Goal: Task Accomplishment & Management: Complete application form

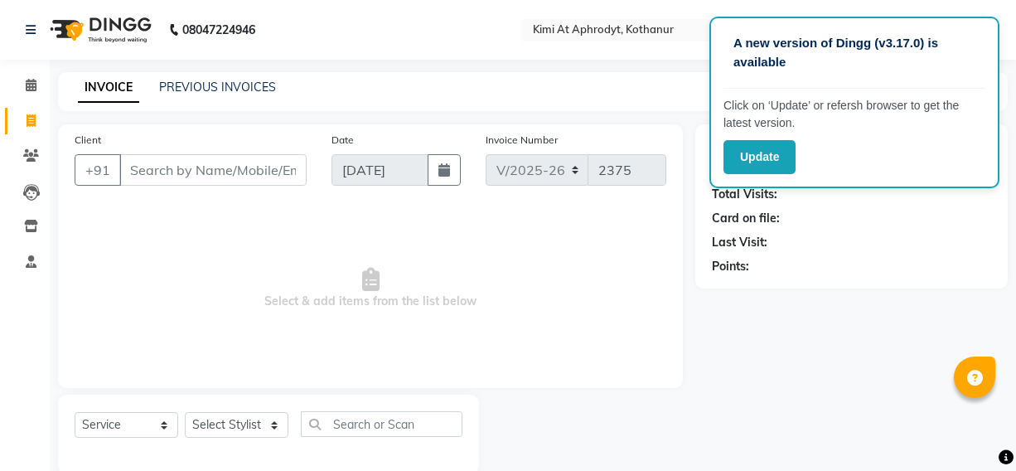
select select "7401"
select select "service"
click at [27, 121] on icon at bounding box center [31, 120] width 9 height 12
select select "service"
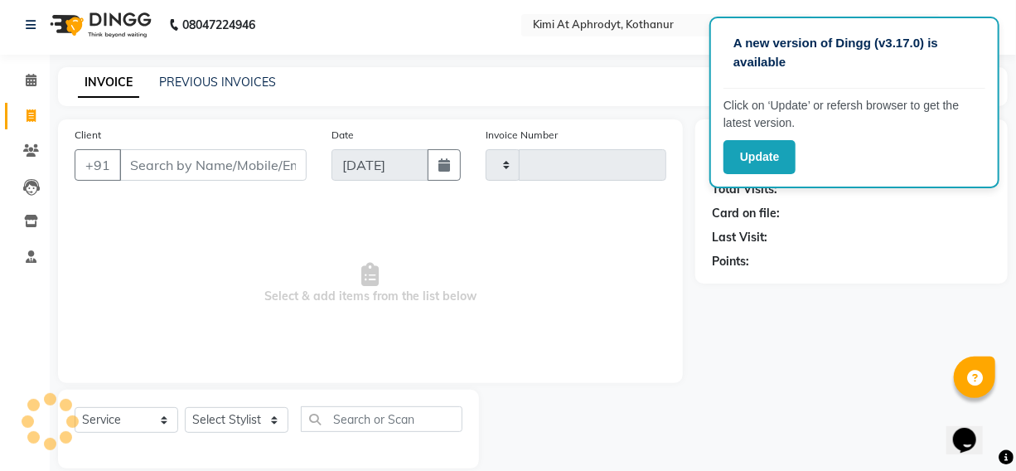
type input "2375"
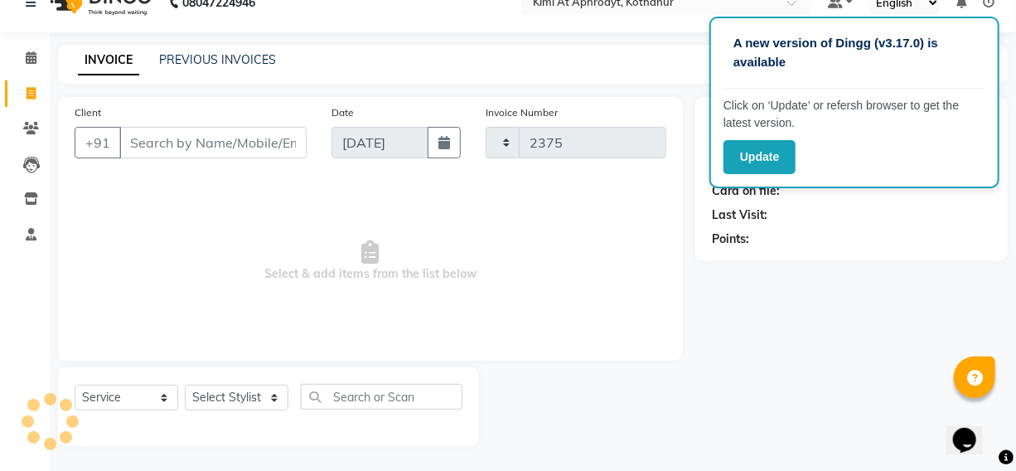
select select "7401"
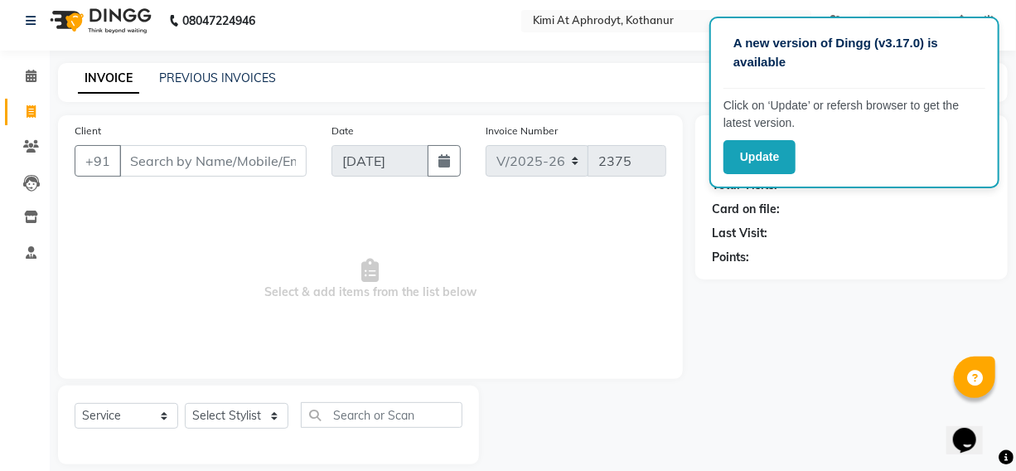
scroll to position [0, 0]
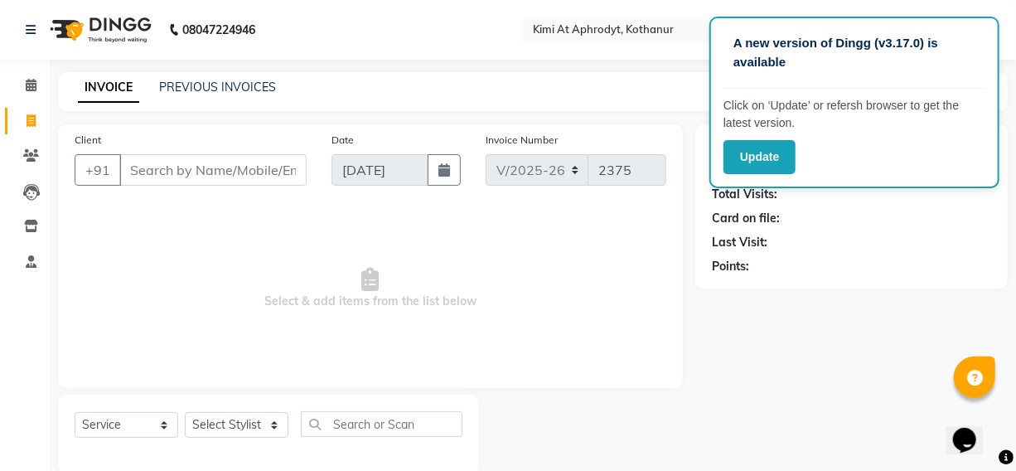
click at [152, 167] on input "Client" at bounding box center [212, 169] width 187 height 31
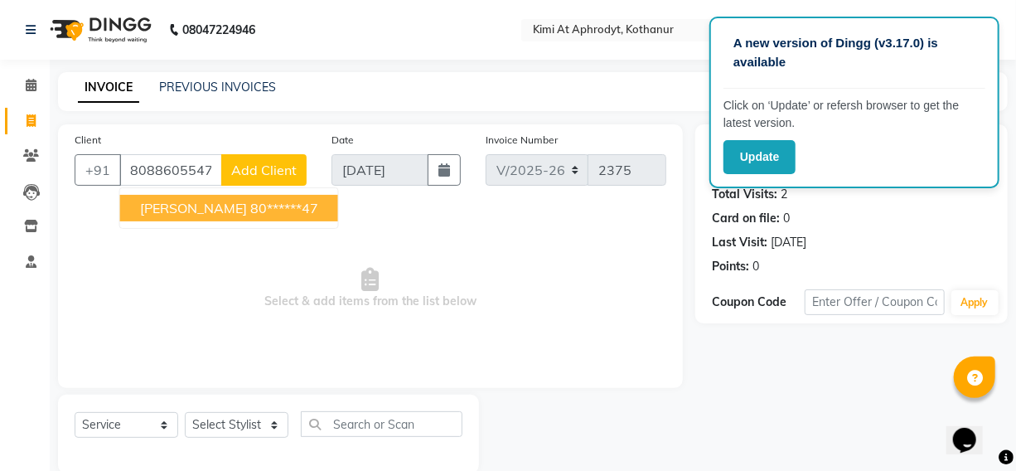
click at [250, 212] on ngb-highlight "80******47" at bounding box center [284, 208] width 68 height 17
type input "80******47"
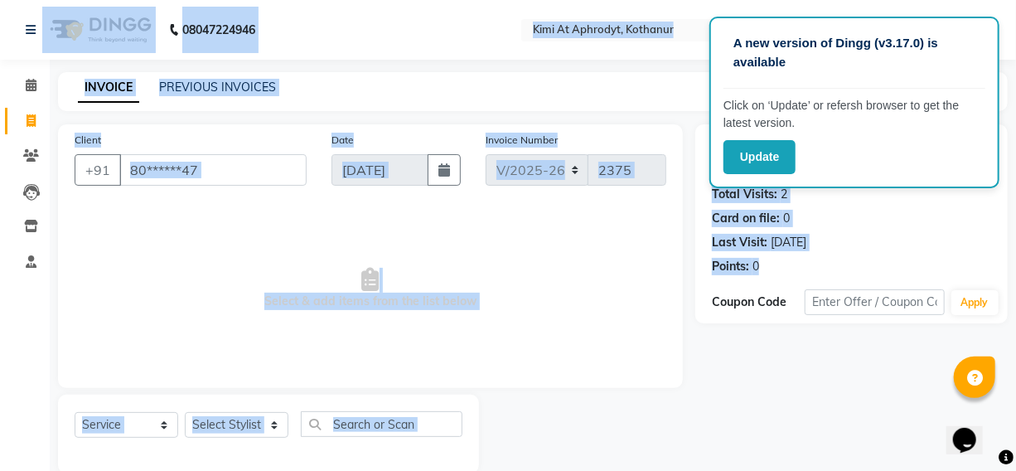
drag, startPoint x: 903, startPoint y: 154, endPoint x: 873, endPoint y: 355, distance: 202.7
click at [873, 355] on app-root "A new version of Dingg (v3.17.0) is available Click on ‘Update’ or refersh brow…" at bounding box center [508, 249] width 1016 height 498
click at [878, 255] on div "Name: [PERSON_NAME] Membership: No Active Membership Total Visits: 2 Card on fi…" at bounding box center [851, 203] width 279 height 144
click at [545, 319] on span "Select & add items from the list below" at bounding box center [371, 289] width 592 height 166
click at [560, 267] on span "Select & add items from the list below" at bounding box center [371, 289] width 592 height 166
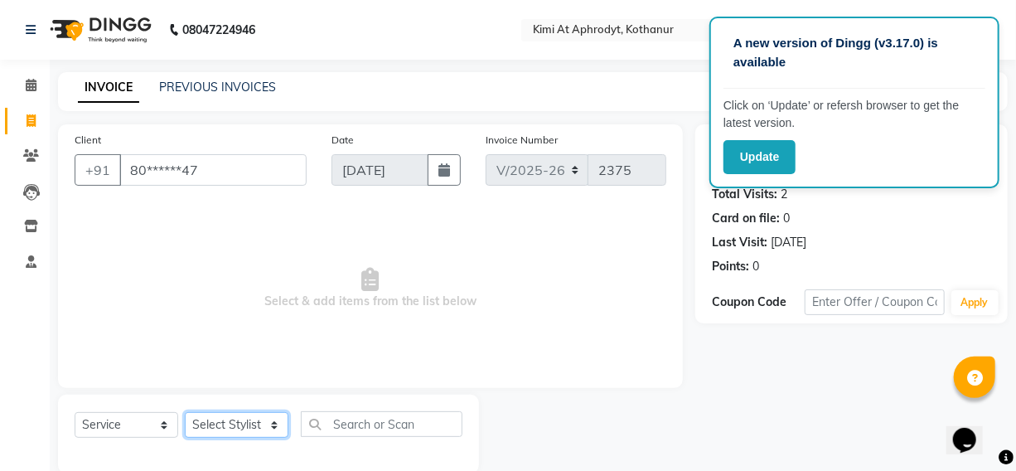
click at [227, 425] on select "Select Stylist [PERSON_NAME] Hriatpuii [PERSON_NAME] Kimi manager id [PERSON_NA…" at bounding box center [237, 425] width 104 height 26
select select "69729"
click at [185, 412] on select "Select Stylist [PERSON_NAME] Hriatpuii [PERSON_NAME] Kimi manager id [PERSON_NA…" at bounding box center [237, 425] width 104 height 26
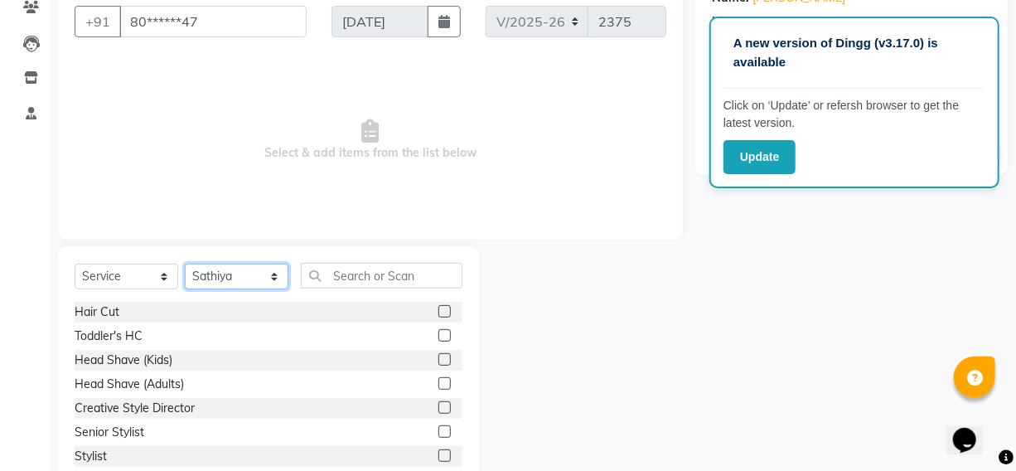
scroll to position [150, 0]
click at [438, 315] on label at bounding box center [444, 309] width 12 height 12
click at [438, 315] on input "checkbox" at bounding box center [443, 310] width 11 height 11
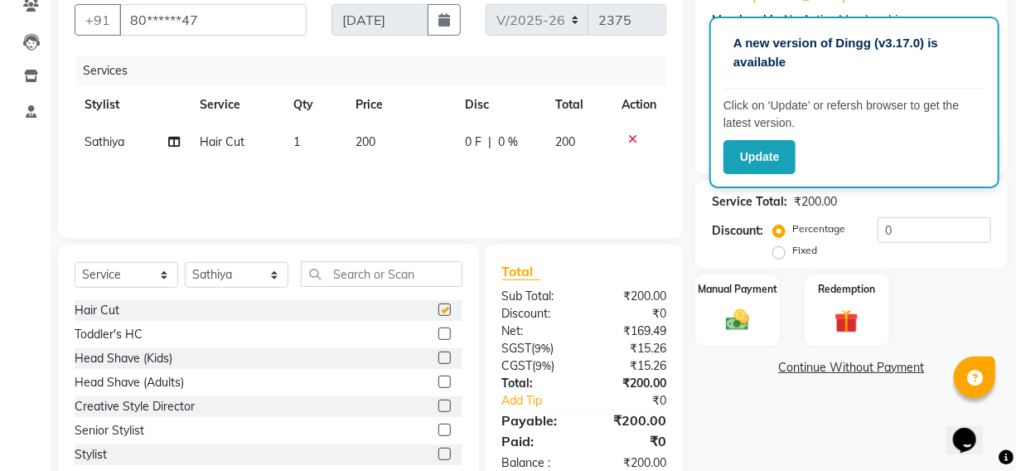
checkbox input "false"
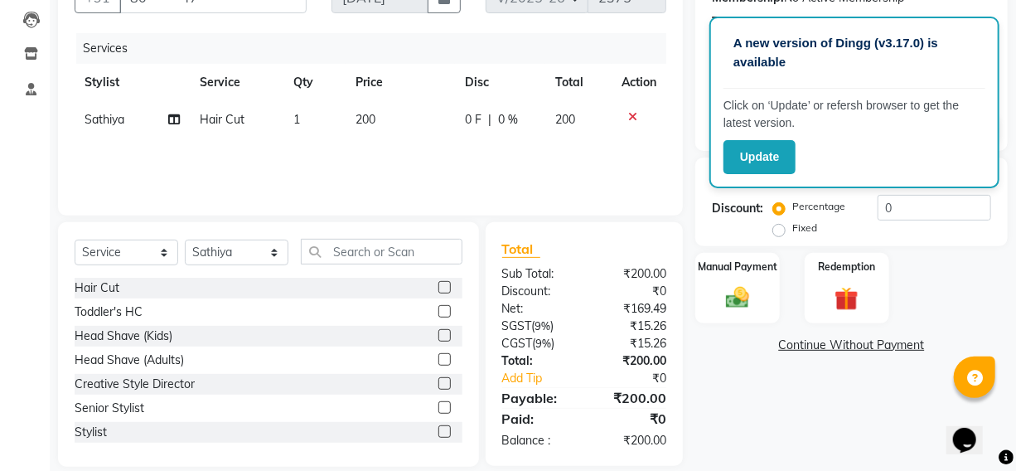
scroll to position [193, 0]
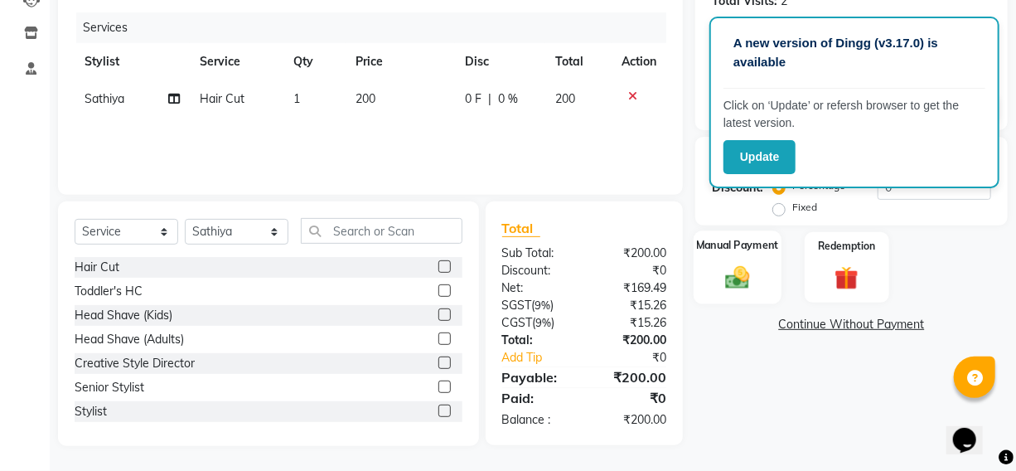
click at [742, 277] on img at bounding box center [738, 277] width 40 height 28
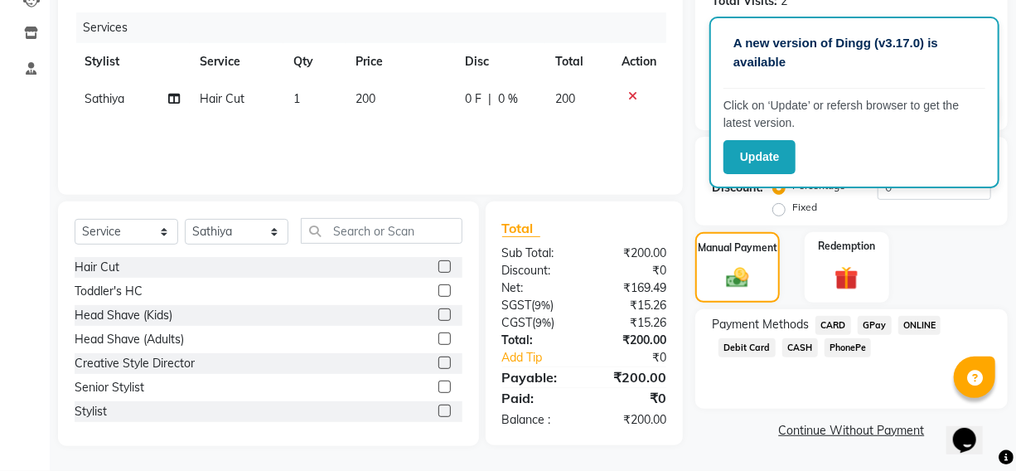
click at [841, 340] on span "PhonePe" at bounding box center [848, 347] width 47 height 19
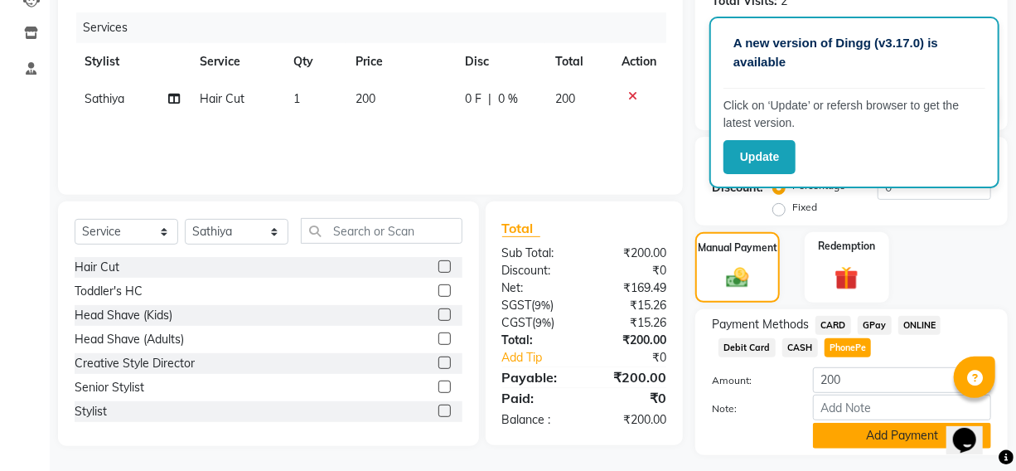
click at [863, 439] on button "Add Payment" at bounding box center [902, 436] width 178 height 26
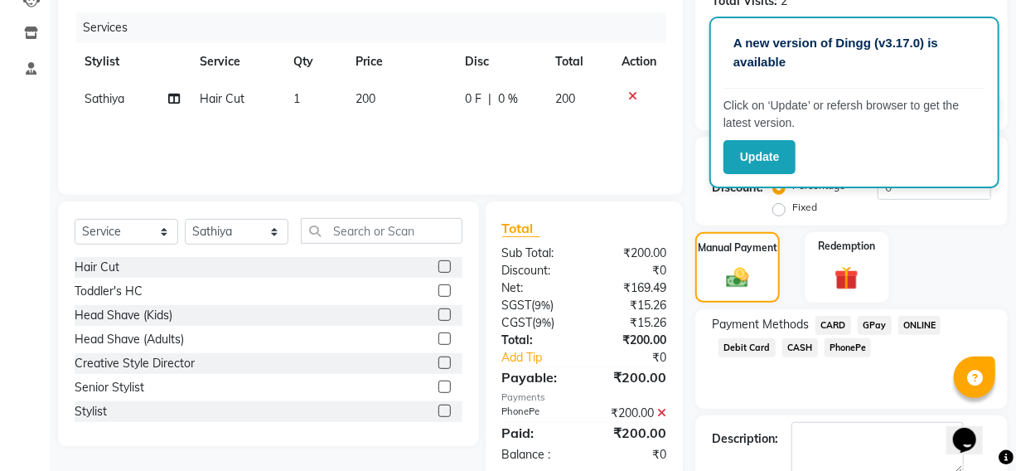
scroll to position [282, 0]
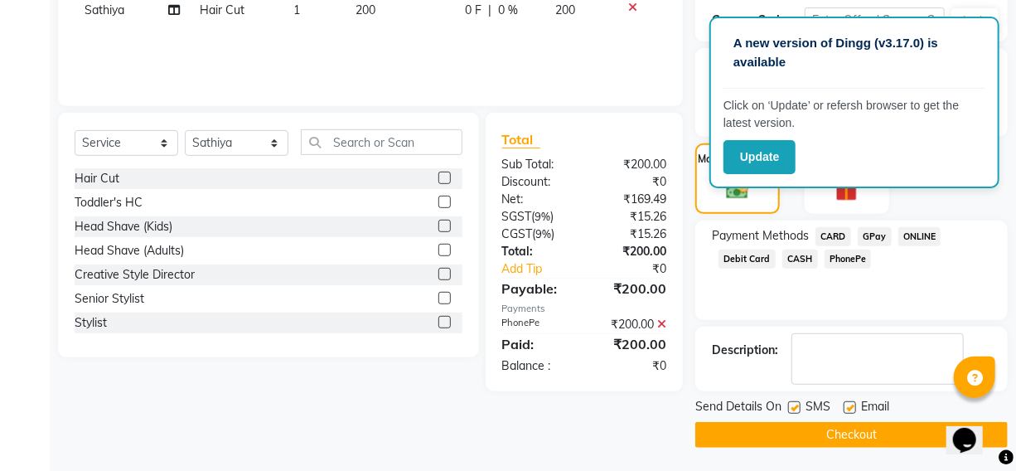
click at [854, 425] on button "Checkout" at bounding box center [851, 435] width 312 height 26
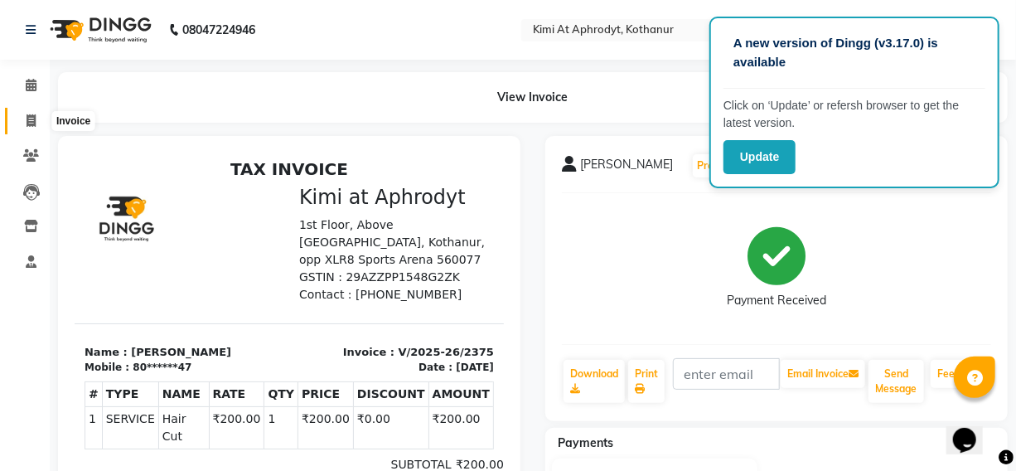
click at [34, 119] on icon at bounding box center [31, 120] width 9 height 12
select select "7401"
select select "service"
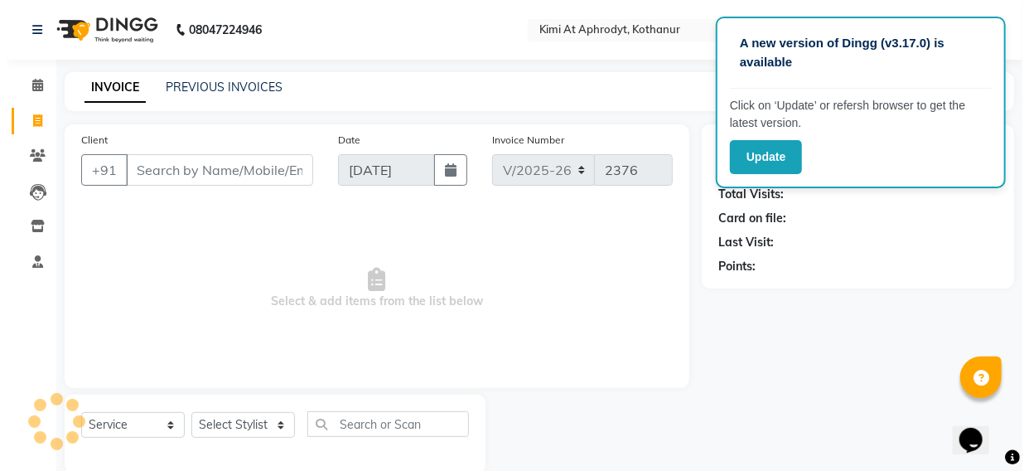
scroll to position [27, 0]
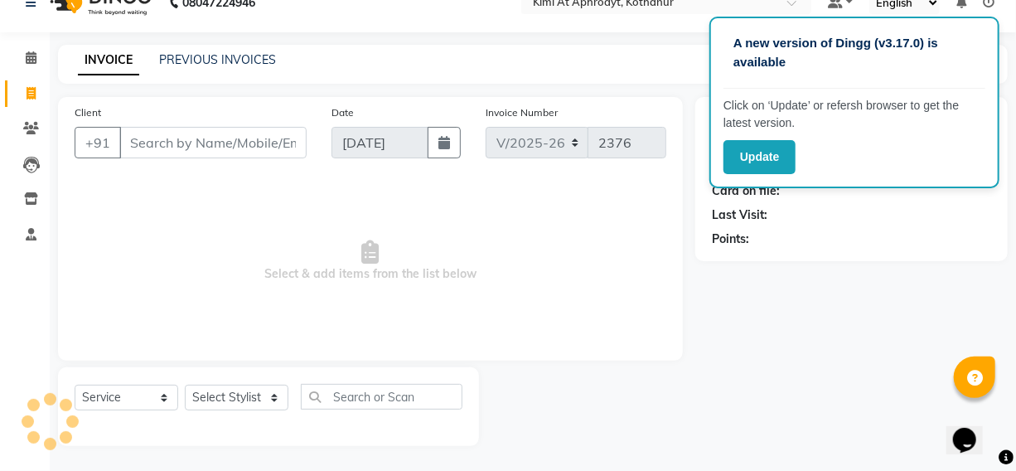
click at [162, 148] on input "Client" at bounding box center [212, 142] width 187 height 31
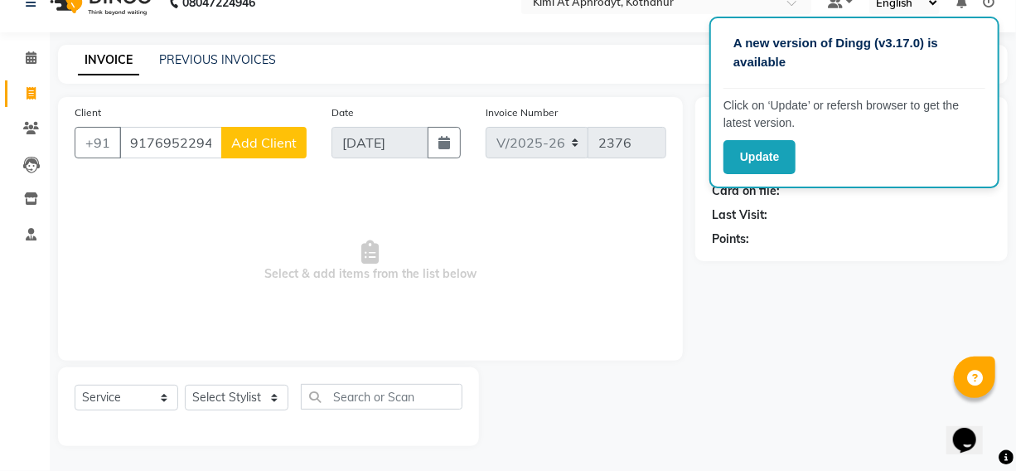
type input "9176952294"
click at [234, 148] on span "Add Client" at bounding box center [263, 142] width 65 height 17
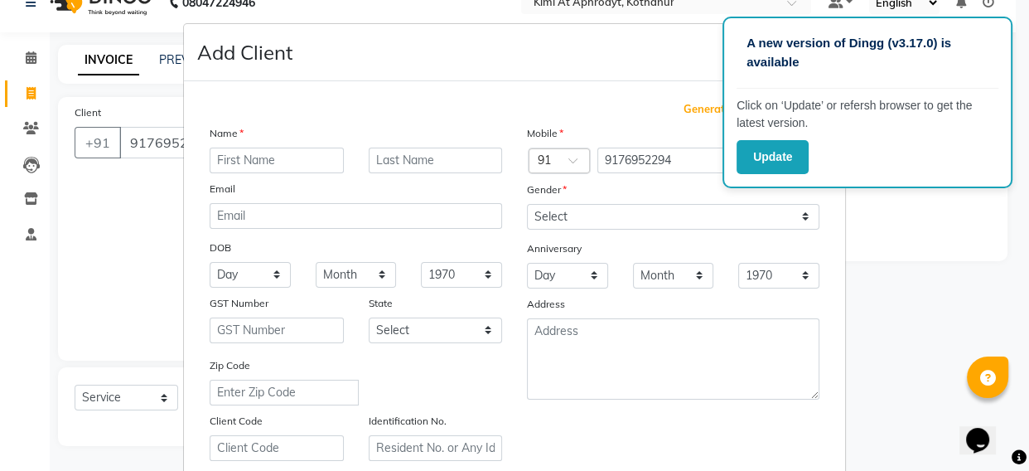
click at [227, 151] on input "text" at bounding box center [277, 161] width 134 height 26
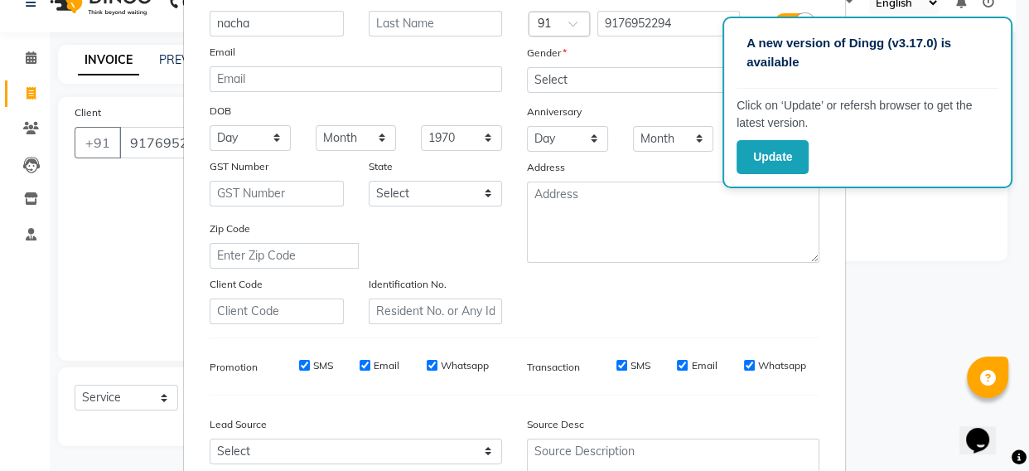
scroll to position [0, 0]
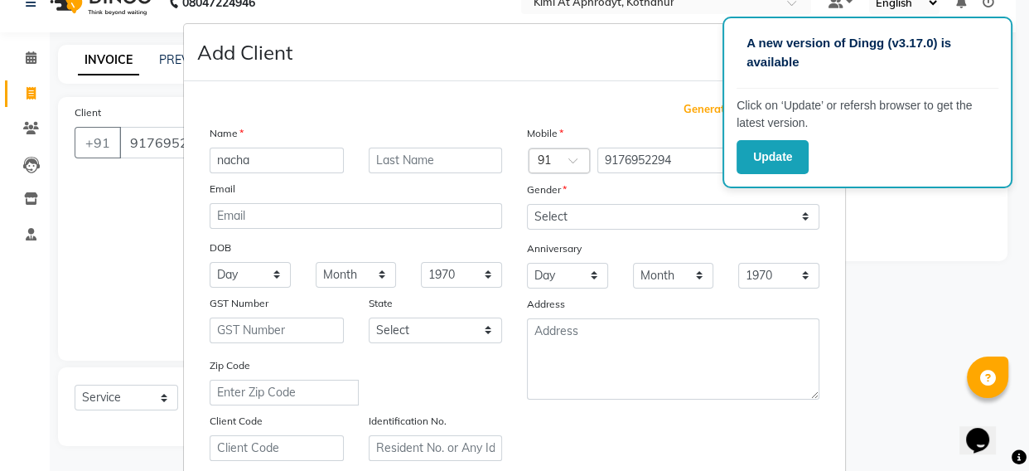
type input "nacha"
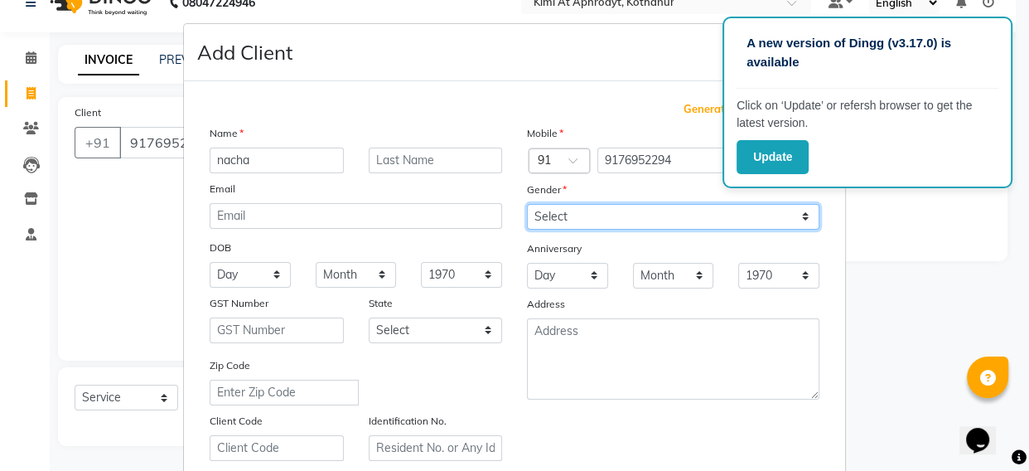
click at [601, 220] on select "Select [DEMOGRAPHIC_DATA] [DEMOGRAPHIC_DATA] Other Prefer Not To Say" at bounding box center [673, 217] width 293 height 26
select select "[DEMOGRAPHIC_DATA]"
click at [527, 204] on select "Select [DEMOGRAPHIC_DATA] [DEMOGRAPHIC_DATA] Other Prefer Not To Say" at bounding box center [673, 217] width 293 height 26
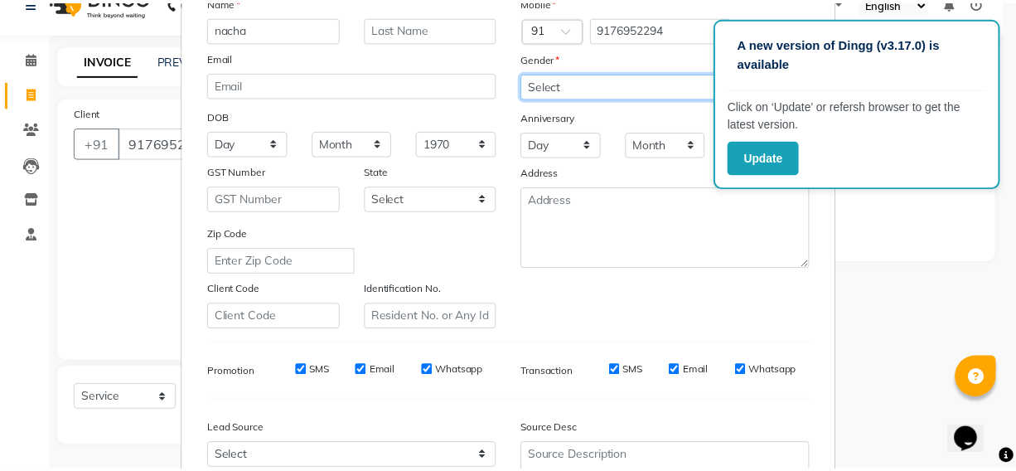
scroll to position [298, 0]
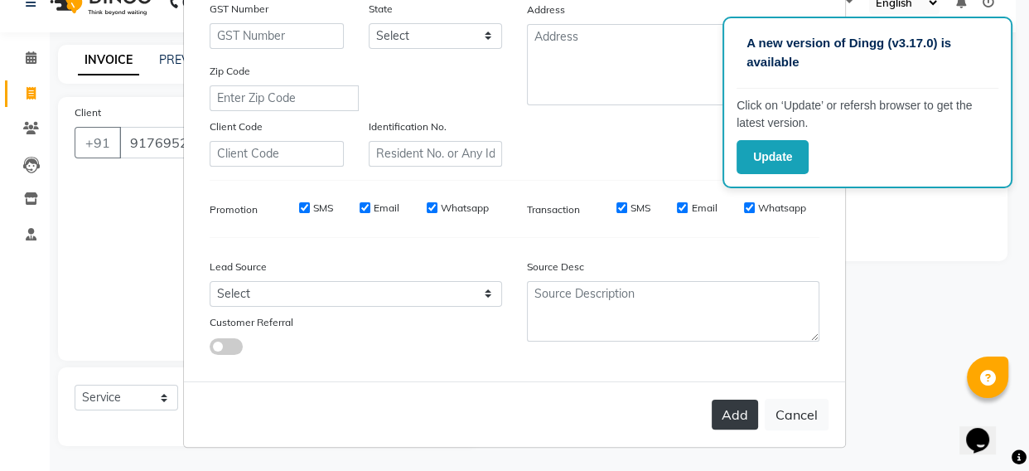
click at [728, 416] on button "Add" at bounding box center [735, 414] width 46 height 30
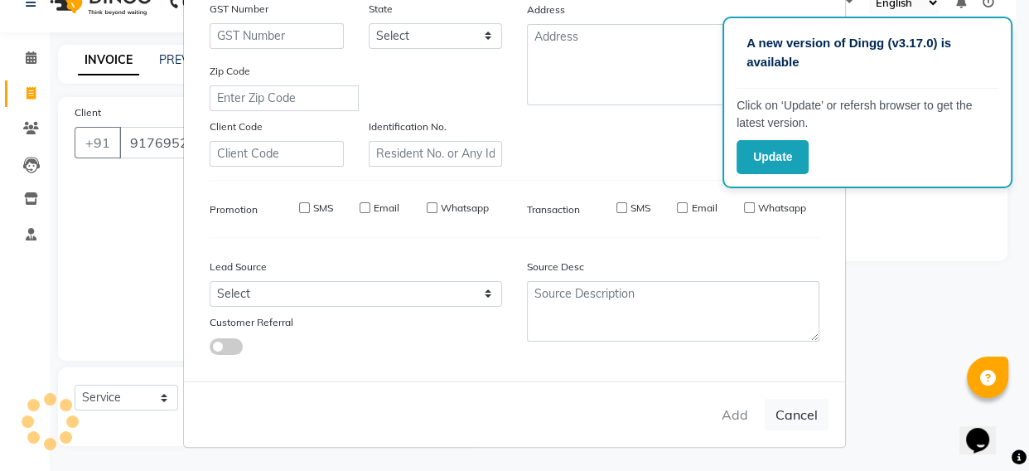
type input "91******94"
select select
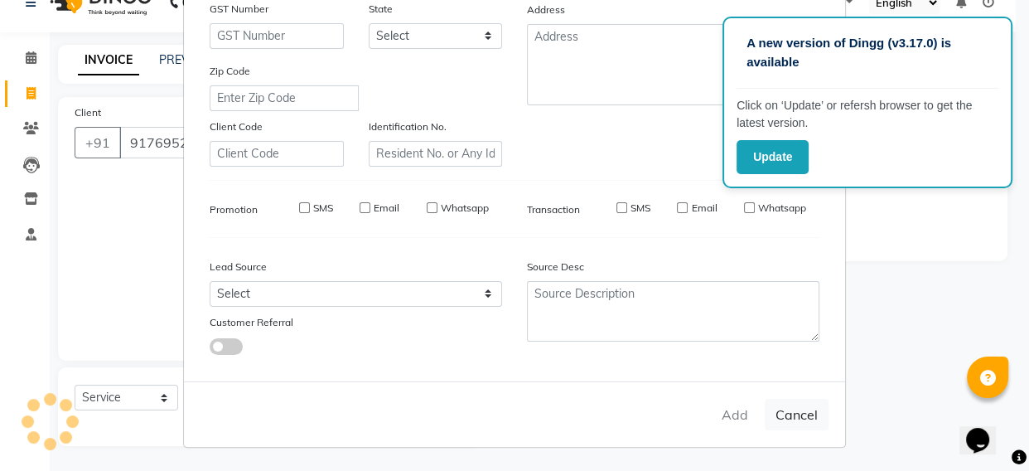
select select
checkbox input "false"
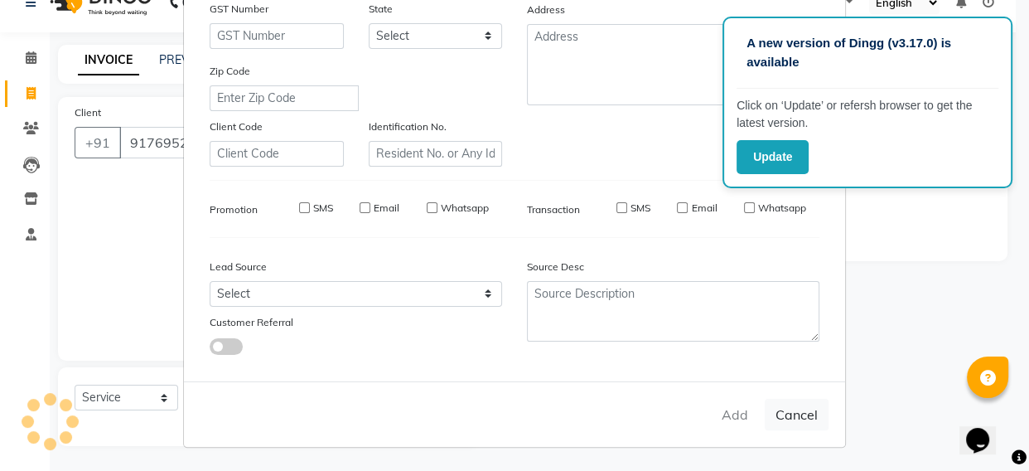
checkbox input "false"
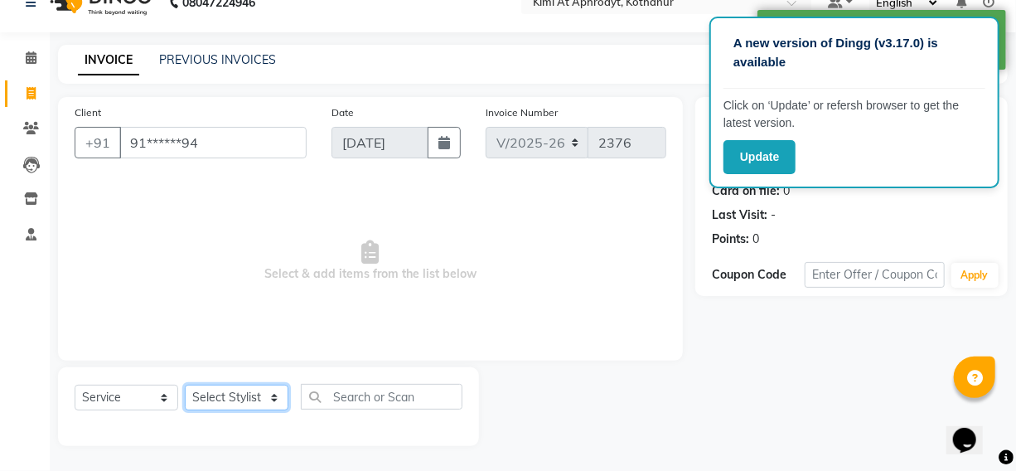
click at [218, 394] on select "Select Stylist [PERSON_NAME] Hriatpuii [PERSON_NAME] Kimi manager id [PERSON_NA…" at bounding box center [237, 397] width 104 height 26
select select "69733"
click at [185, 384] on select "Select Stylist [PERSON_NAME] Hriatpuii [PERSON_NAME] Kimi manager id [PERSON_NA…" at bounding box center [237, 397] width 104 height 26
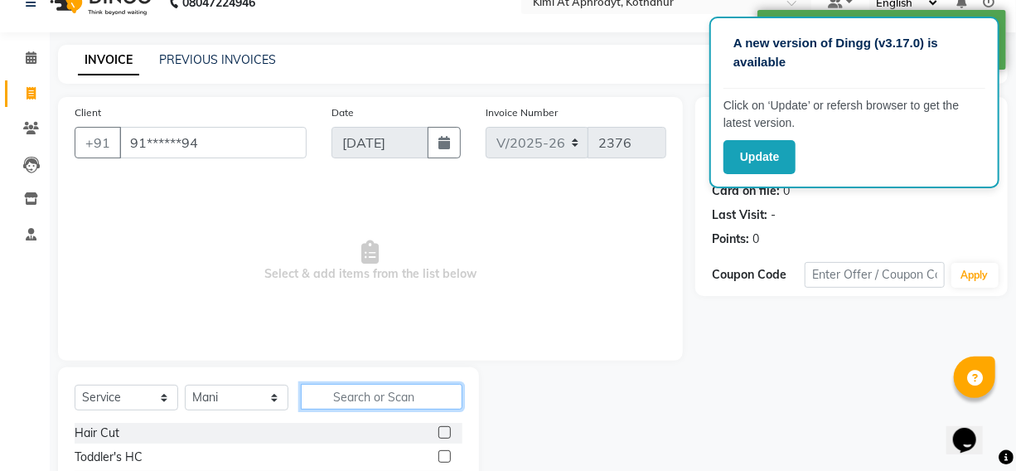
click at [342, 394] on input "text" at bounding box center [382, 397] width 162 height 26
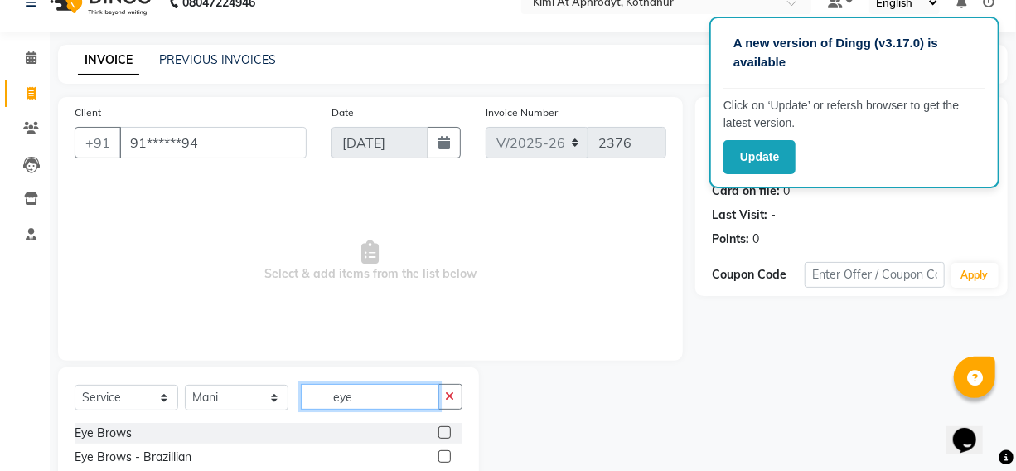
type input "eye"
click at [444, 438] on label at bounding box center [444, 432] width 12 height 12
click at [444, 438] on input "checkbox" at bounding box center [443, 433] width 11 height 11
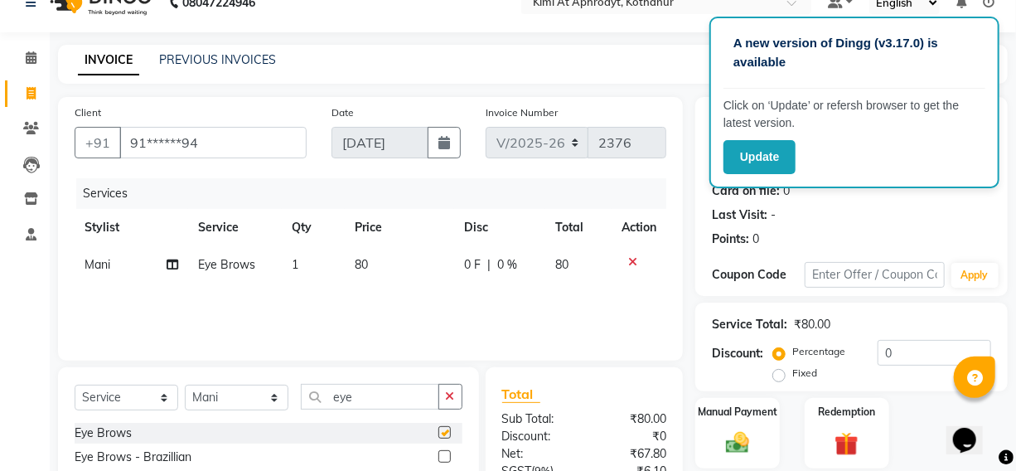
checkbox input "false"
click at [728, 445] on img at bounding box center [738, 442] width 40 height 28
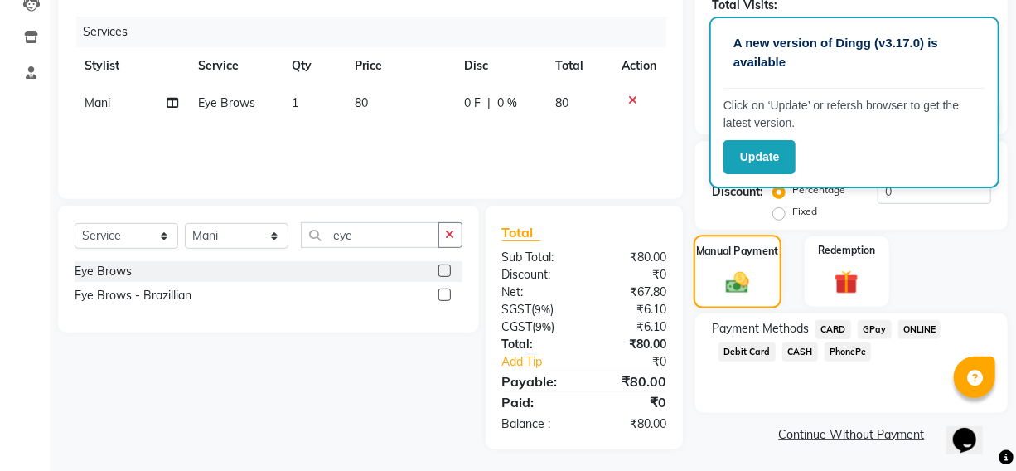
scroll to position [192, 0]
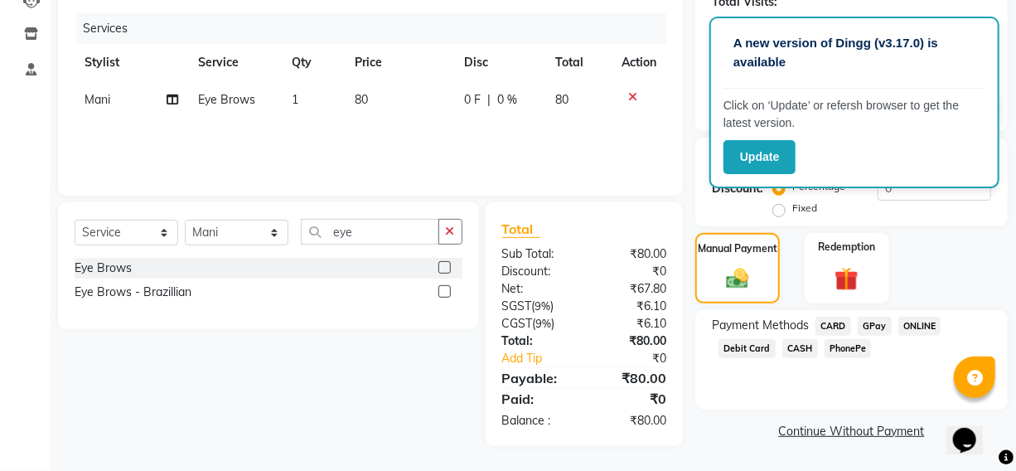
click at [830, 330] on span "CARD" at bounding box center [833, 326] width 36 height 19
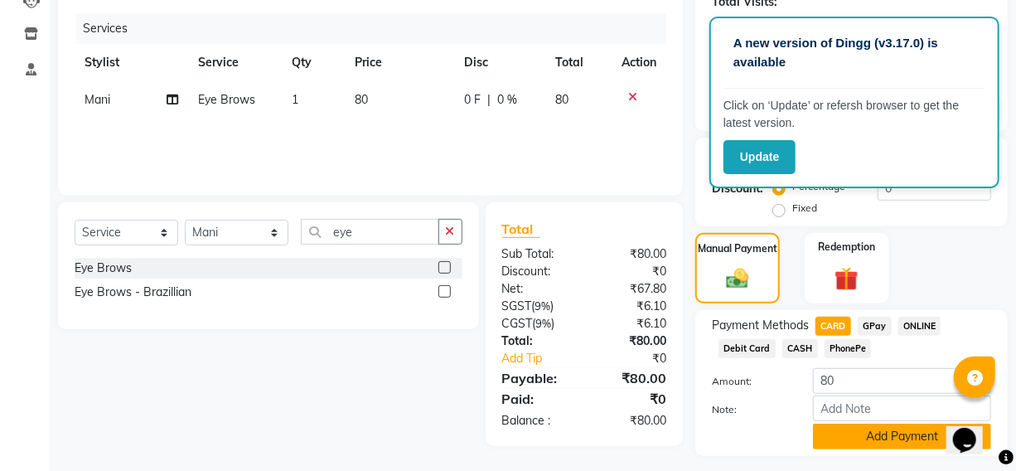
click at [843, 427] on button "Add Payment" at bounding box center [902, 436] width 178 height 26
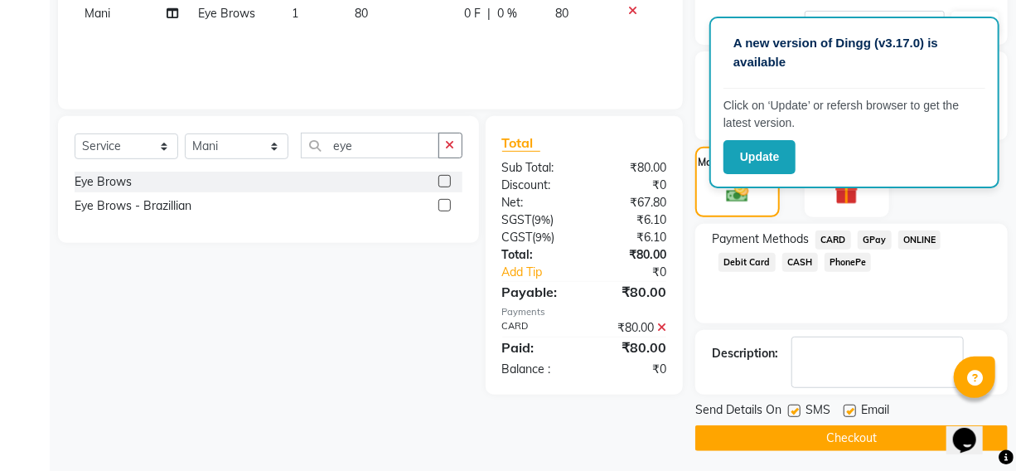
scroll to position [282, 0]
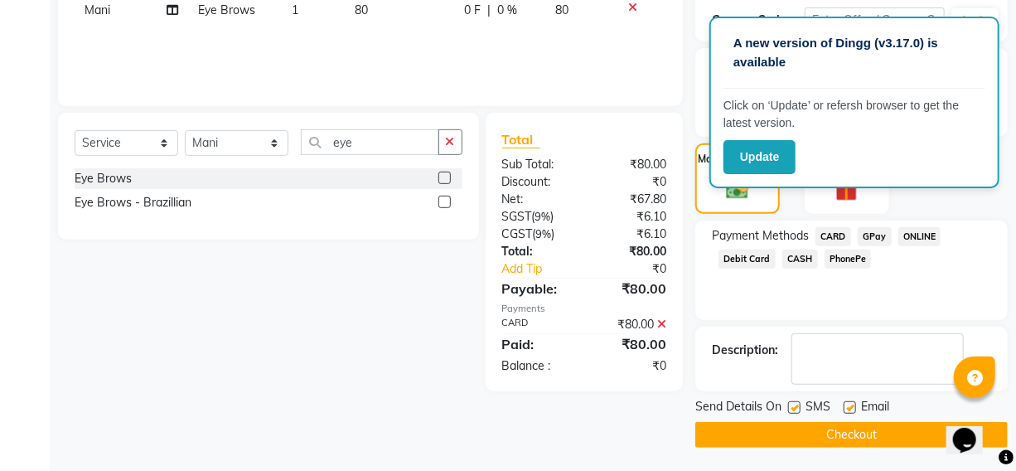
click at [820, 438] on button "Checkout" at bounding box center [851, 435] width 312 height 26
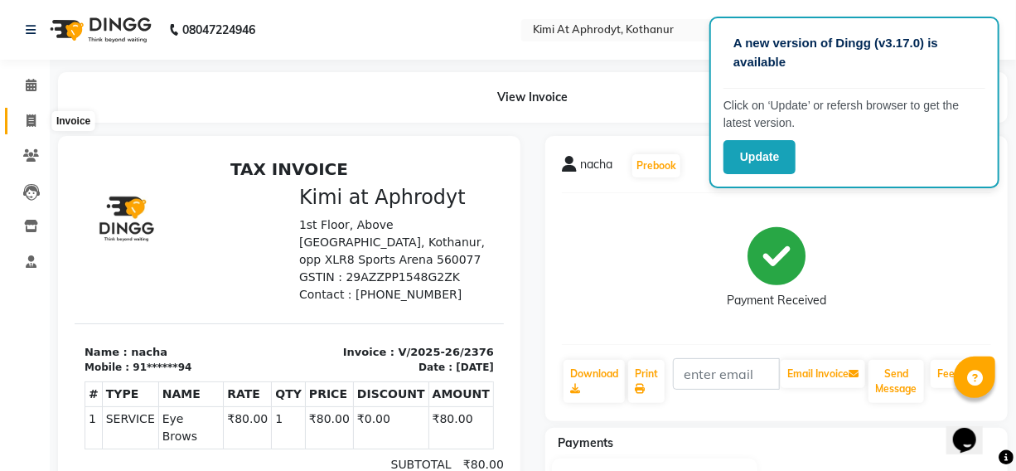
click at [27, 124] on icon at bounding box center [31, 120] width 9 height 12
select select "service"
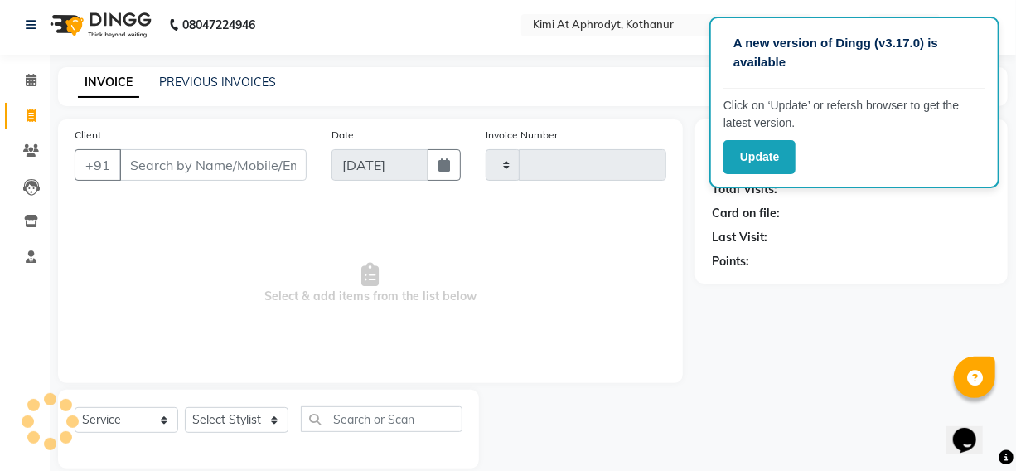
type input "2377"
select select "7401"
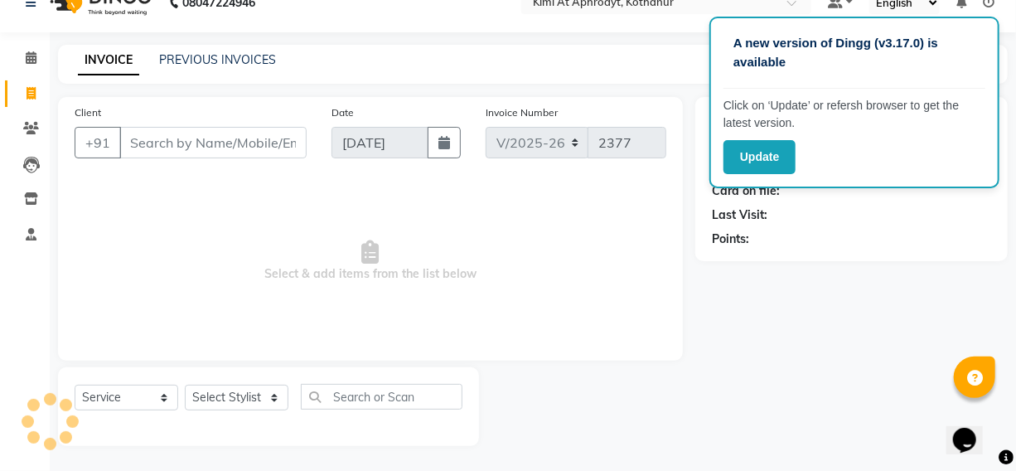
click at [136, 152] on input "Client" at bounding box center [212, 142] width 187 height 31
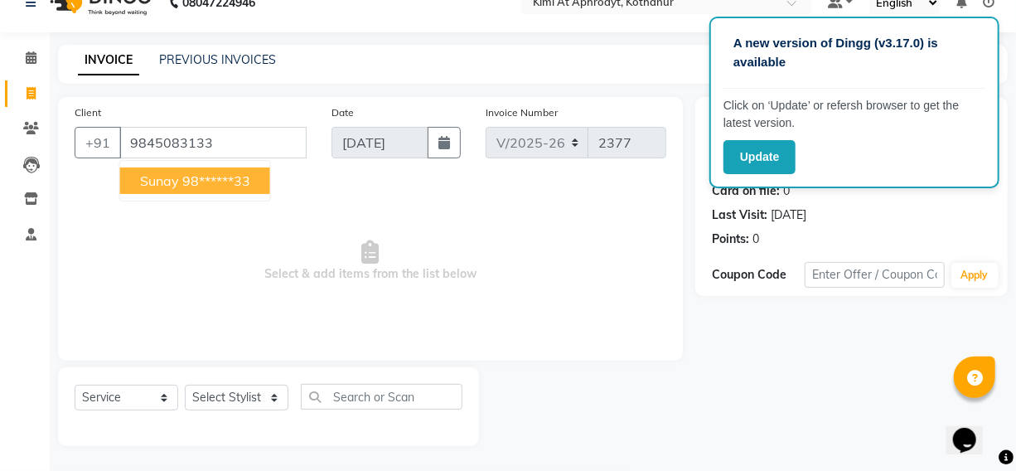
click at [178, 178] on button "Sunay 98******33" at bounding box center [195, 180] width 150 height 27
type input "98******33"
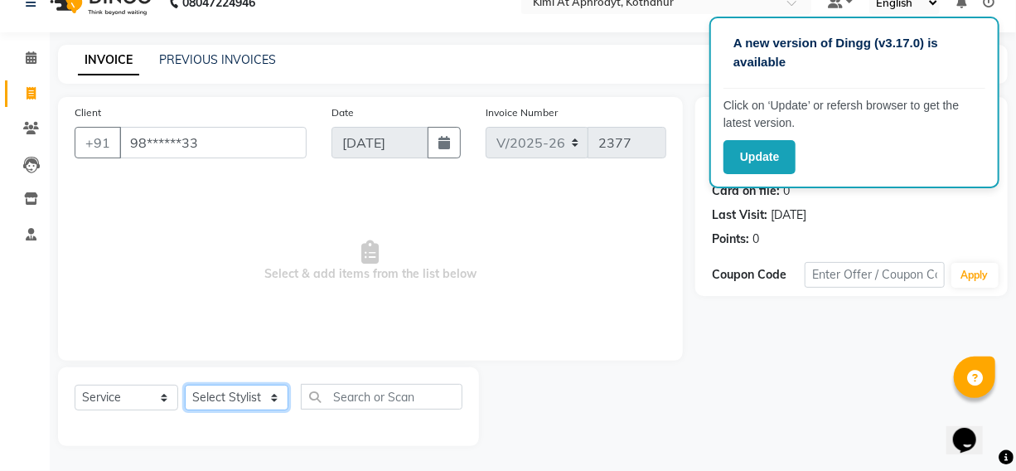
click at [238, 397] on select "Select Stylist [PERSON_NAME] Hriatpuii [PERSON_NAME] Kimi manager id [PERSON_NA…" at bounding box center [237, 397] width 104 height 26
select select "69729"
click at [185, 384] on select "Select Stylist [PERSON_NAME] Hriatpuii [PERSON_NAME] Kimi manager id [PERSON_NA…" at bounding box center [237, 397] width 104 height 26
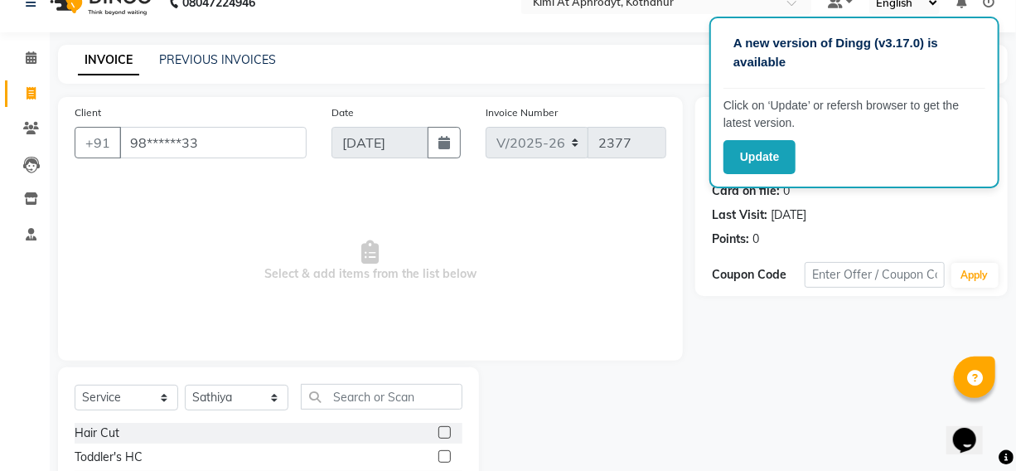
click at [438, 432] on label at bounding box center [444, 432] width 12 height 12
click at [438, 432] on input "checkbox" at bounding box center [443, 433] width 11 height 11
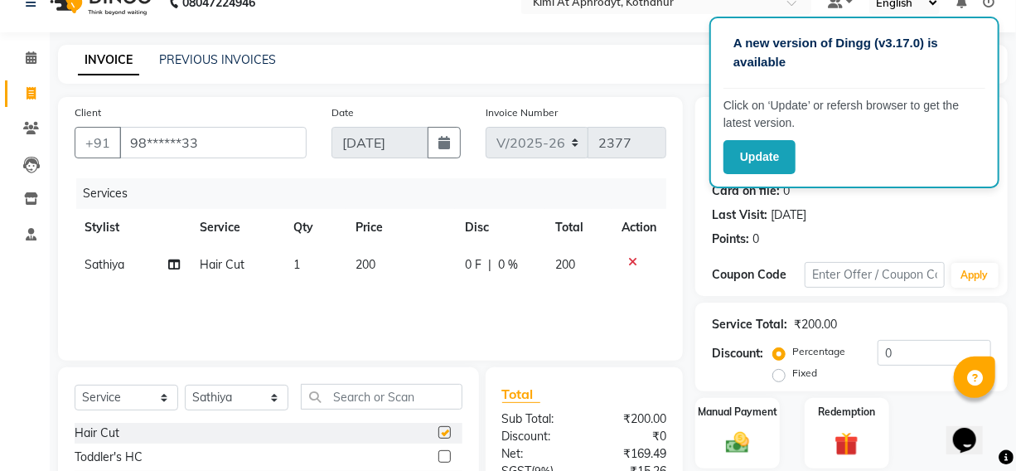
checkbox input "false"
click at [258, 394] on select "Select Stylist [PERSON_NAME] Hriatpuii [PERSON_NAME] Kimi manager id [PERSON_NA…" at bounding box center [237, 397] width 104 height 26
select select "88405"
click at [185, 384] on select "Select Stylist [PERSON_NAME] Hriatpuii [PERSON_NAME] Kimi manager id [PERSON_NA…" at bounding box center [237, 397] width 104 height 26
click at [322, 394] on input "text" at bounding box center [382, 397] width 162 height 26
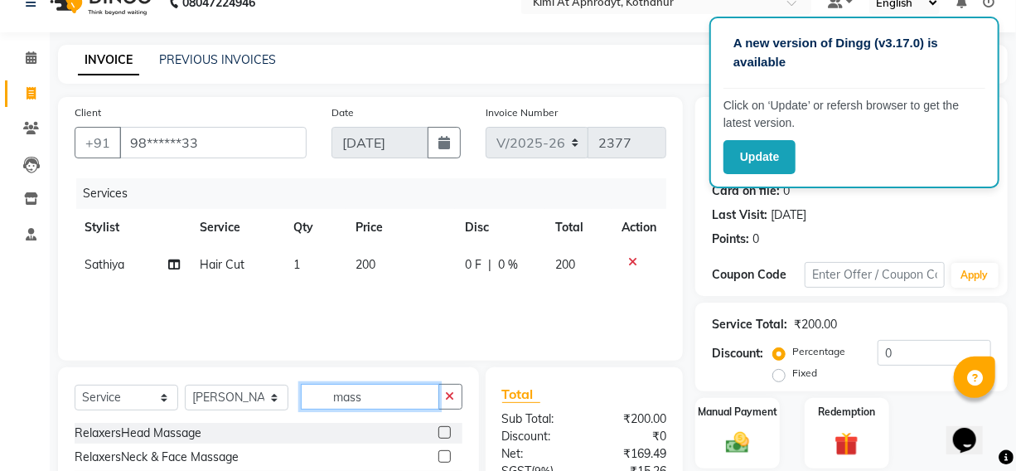
type input "mass"
click at [438, 431] on label at bounding box center [444, 432] width 12 height 12
click at [438, 431] on input "checkbox" at bounding box center [443, 433] width 11 height 11
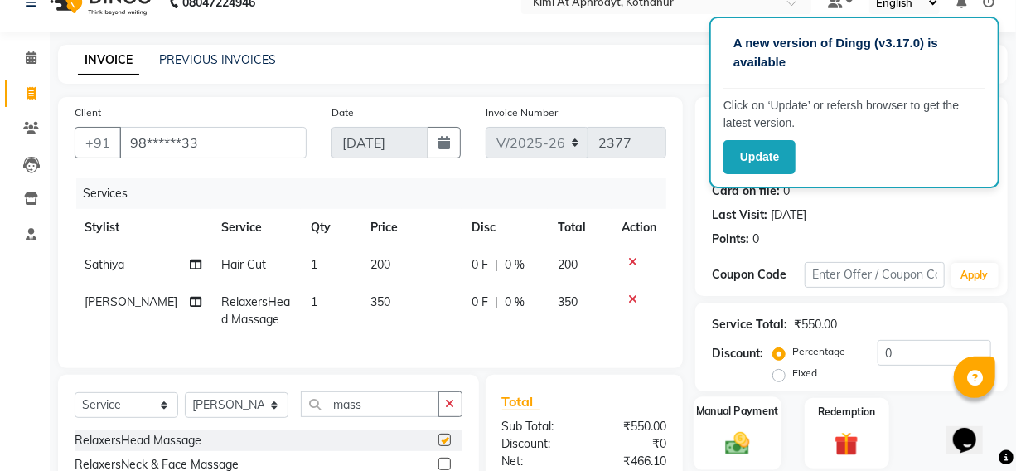
checkbox input "false"
click at [742, 443] on img at bounding box center [738, 442] width 40 height 28
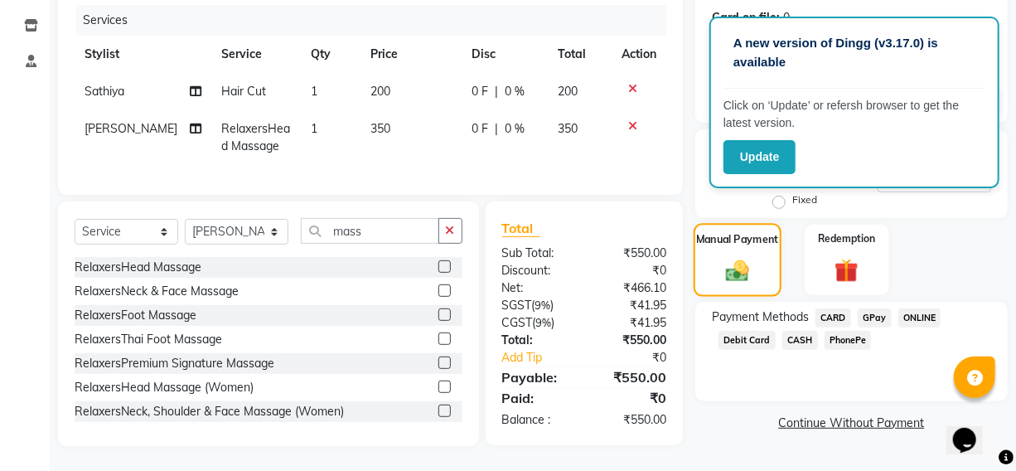
scroll to position [213, 0]
click at [831, 308] on span "CARD" at bounding box center [833, 317] width 36 height 19
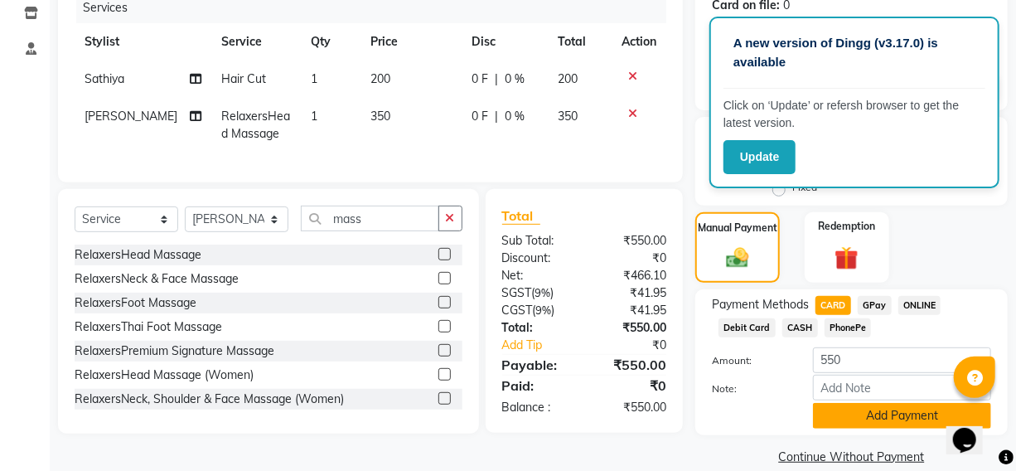
click at [864, 419] on button "Add Payment" at bounding box center [902, 416] width 178 height 26
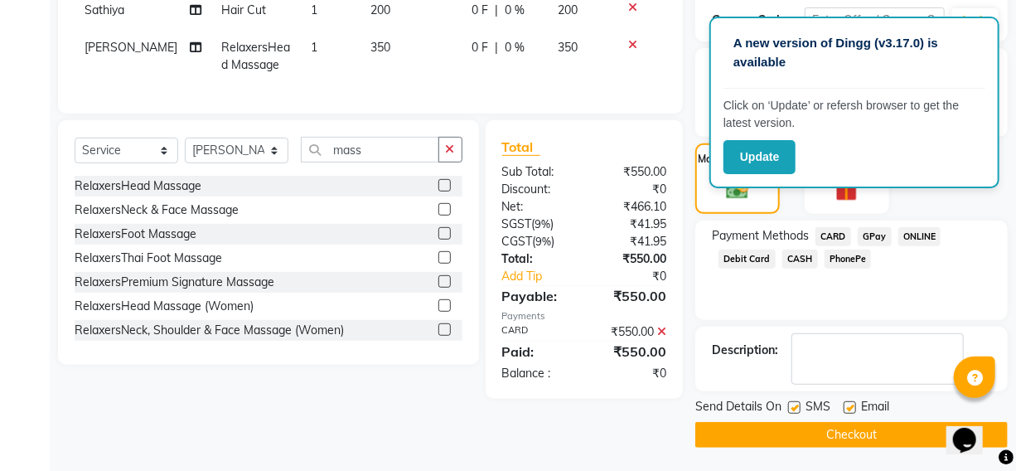
scroll to position [282, 0]
click at [856, 430] on button "Checkout" at bounding box center [851, 435] width 312 height 26
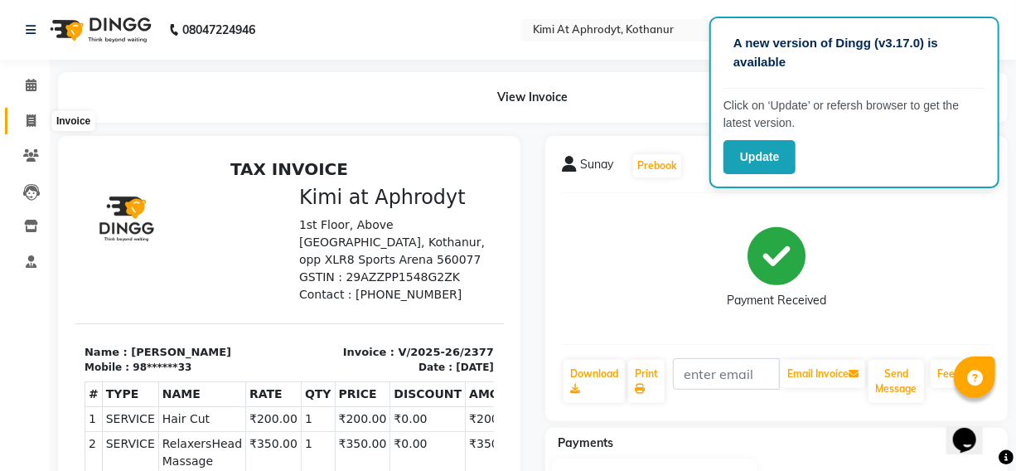
click at [34, 118] on icon at bounding box center [31, 120] width 9 height 12
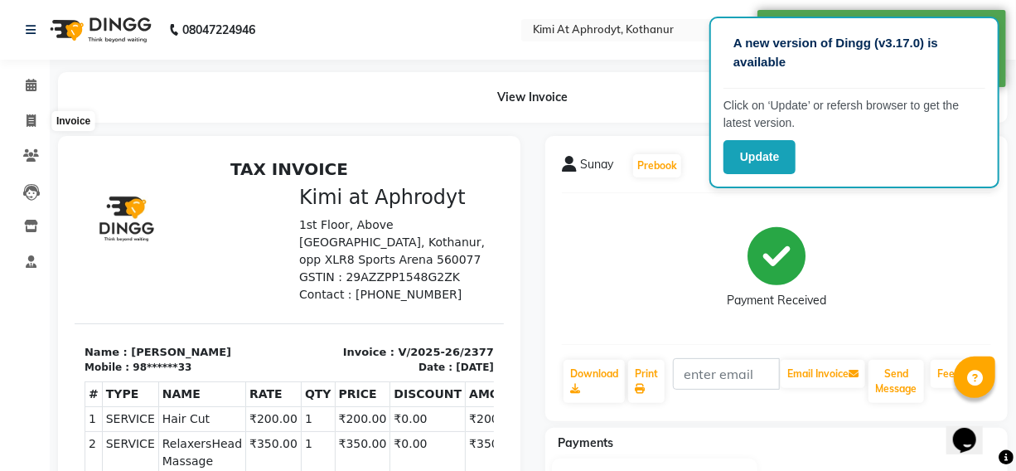
select select "service"
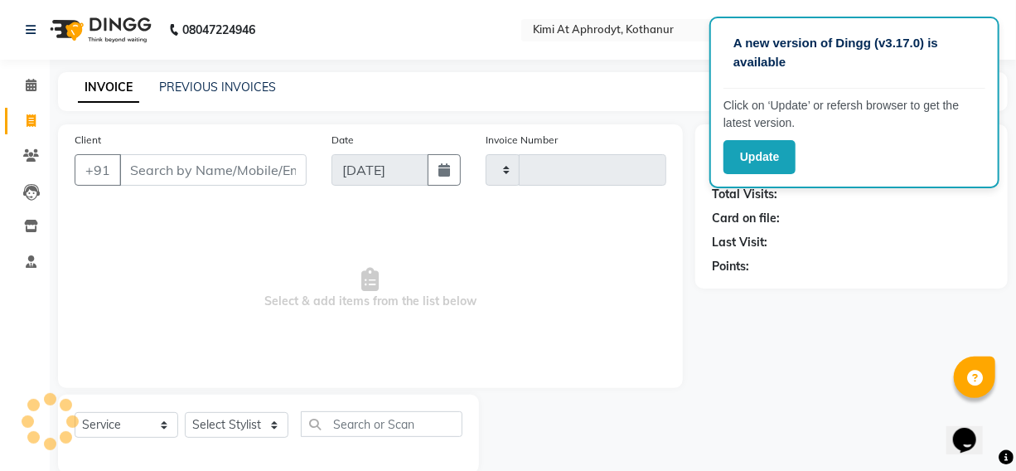
scroll to position [27, 0]
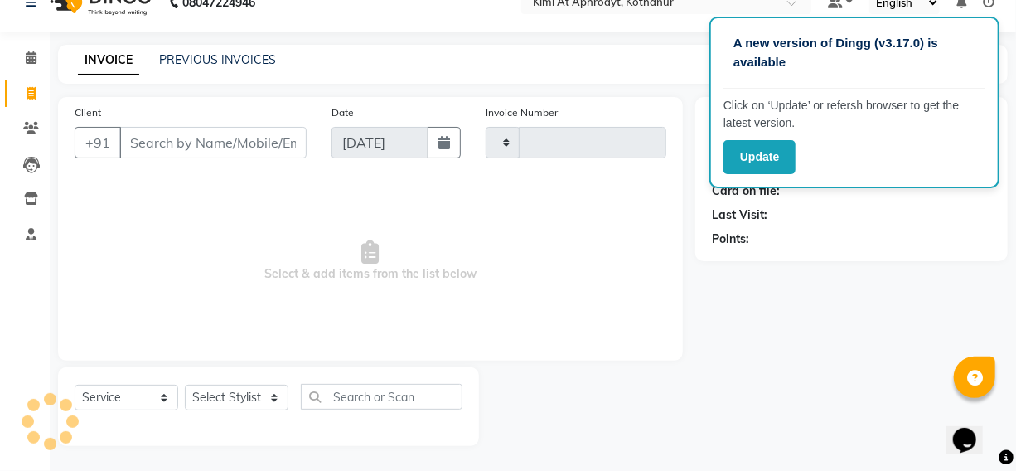
type input "2378"
select select "7401"
click at [148, 137] on input "Client" at bounding box center [212, 142] width 187 height 31
type input "s"
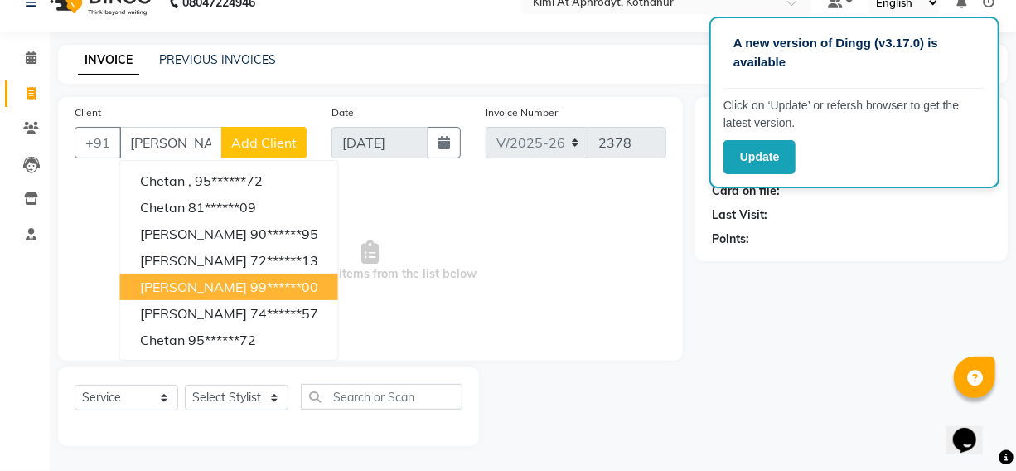
click at [250, 288] on ngb-highlight "99******00" at bounding box center [284, 286] width 68 height 17
type input "99******00"
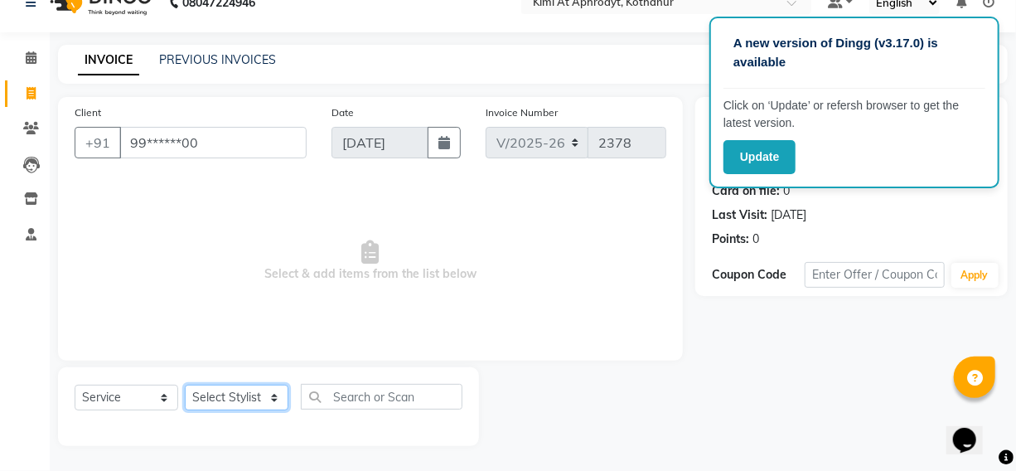
click at [253, 400] on select "Select Stylist [PERSON_NAME] Hriatpuii [PERSON_NAME] Kimi manager id [PERSON_NA…" at bounding box center [237, 397] width 104 height 26
select select "69733"
click at [185, 384] on select "Select Stylist [PERSON_NAME] Hriatpuii [PERSON_NAME] Kimi manager id [PERSON_NA…" at bounding box center [237, 397] width 104 height 26
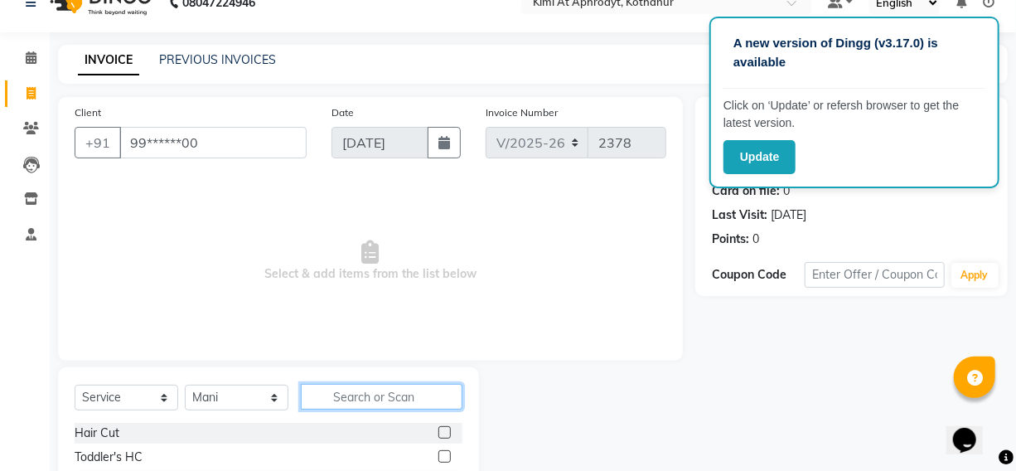
click at [369, 397] on input "text" at bounding box center [382, 397] width 162 height 26
type input "mass"
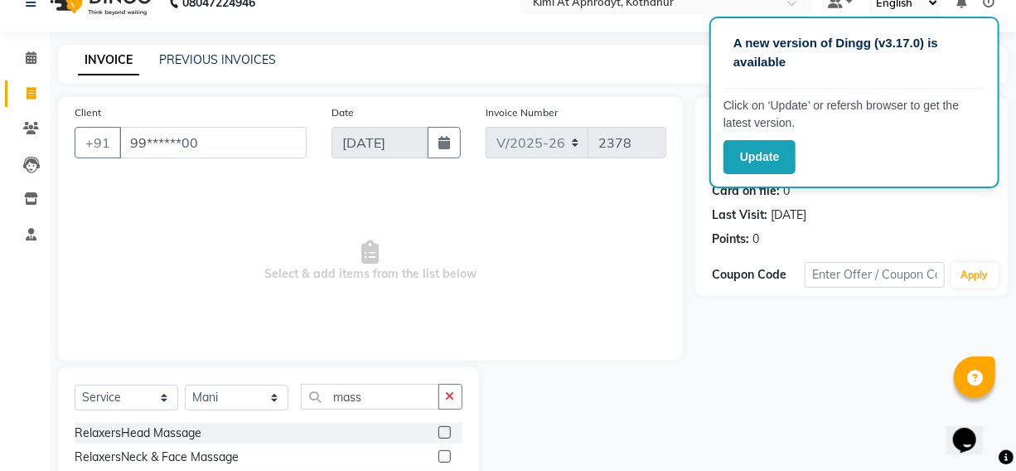
click at [438, 433] on label at bounding box center [444, 432] width 12 height 12
click at [438, 433] on input "checkbox" at bounding box center [443, 433] width 11 height 11
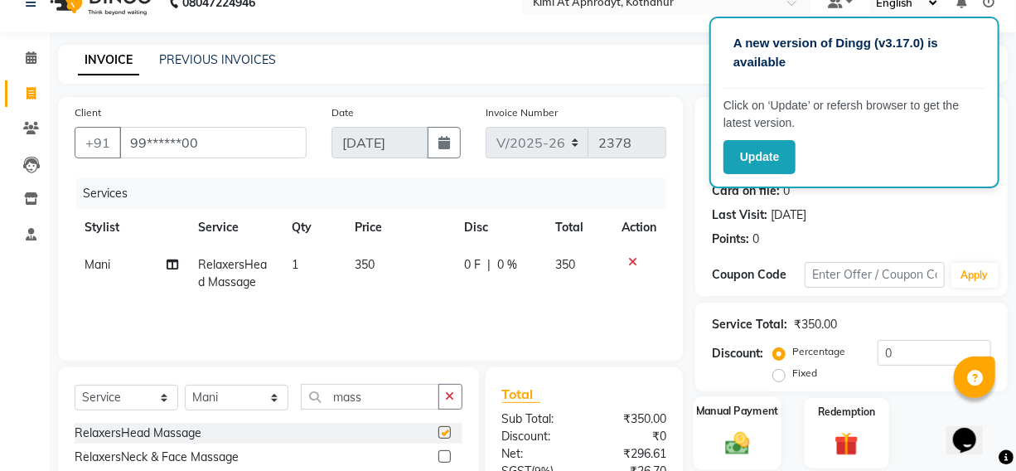
checkbox input "false"
click at [753, 451] on img at bounding box center [738, 442] width 40 height 28
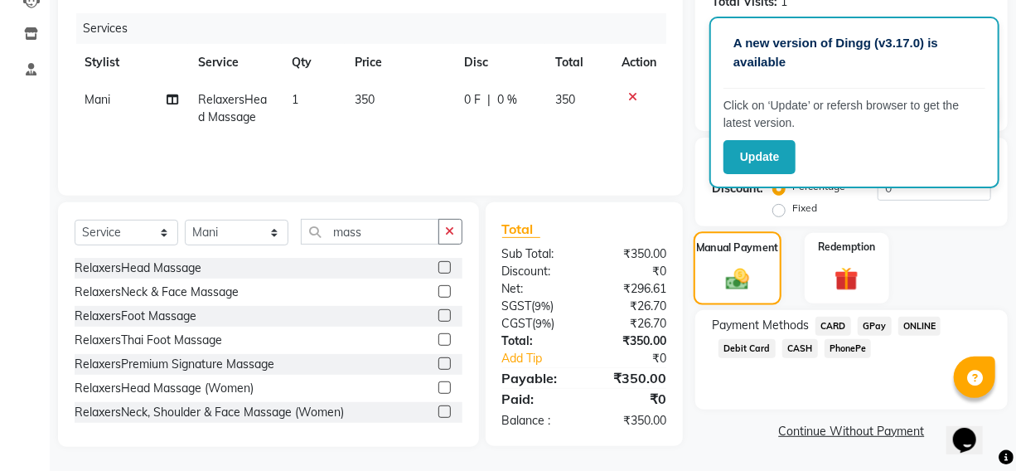
scroll to position [193, 0]
click at [844, 348] on span "PhonePe" at bounding box center [848, 347] width 47 height 19
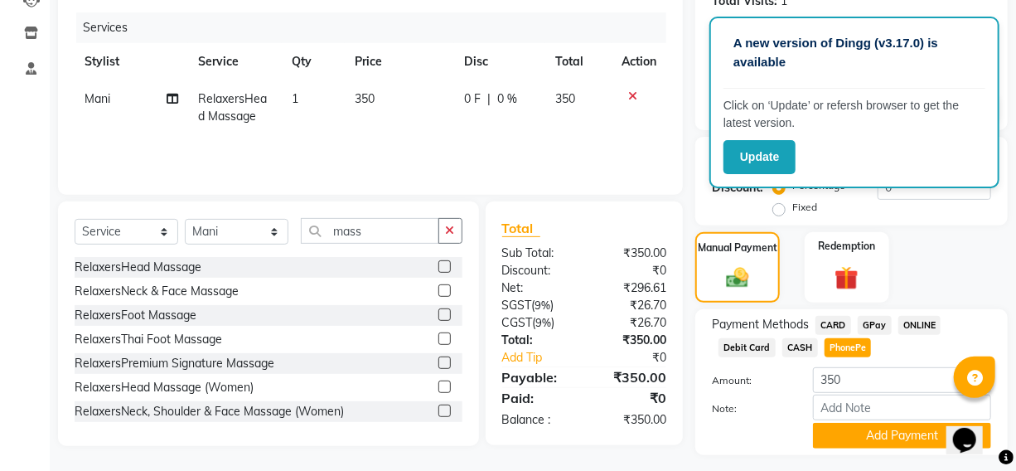
click at [858, 447] on div "Payment Methods CARD GPay ONLINE Debit Card CASH PhonePe Amount: 350 Note: Add …" at bounding box center [851, 382] width 312 height 146
click at [859, 439] on button "Add Payment" at bounding box center [902, 436] width 178 height 26
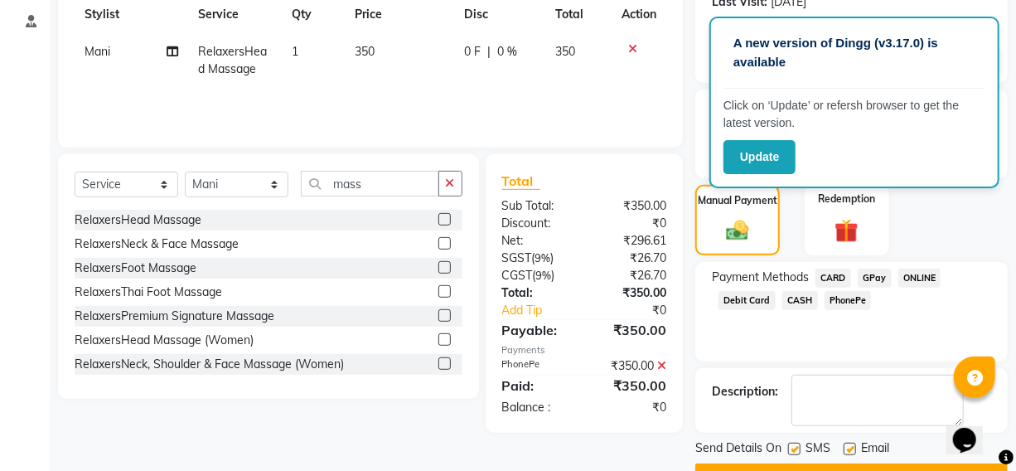
scroll to position [282, 0]
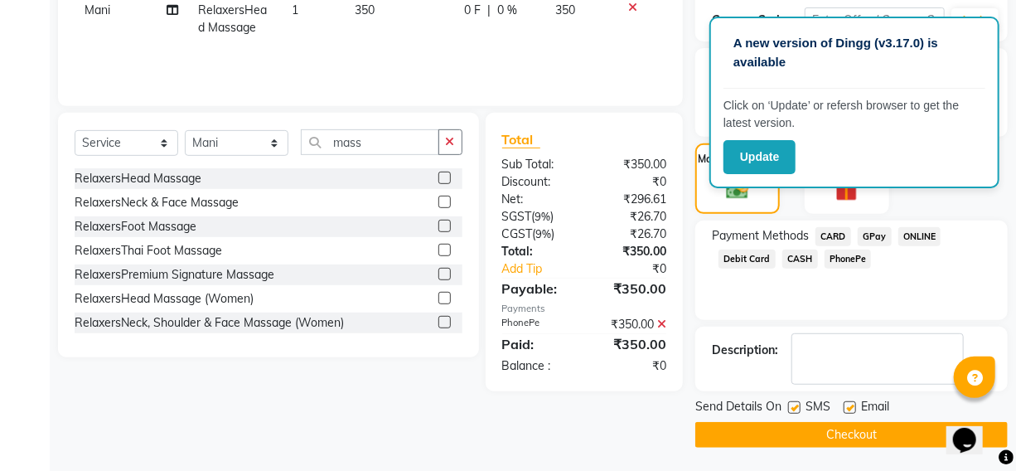
click at [831, 439] on button "Checkout" at bounding box center [851, 435] width 312 height 26
